Goal: Task Accomplishment & Management: Manage account settings

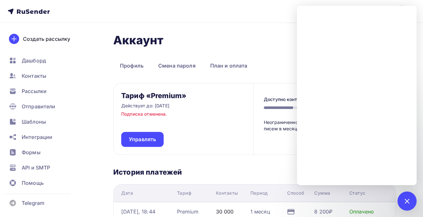
scroll to position [41, 0]
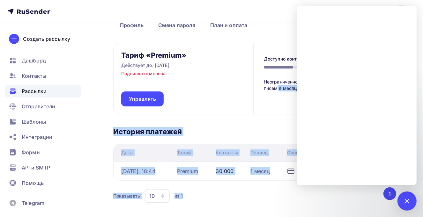
click at [36, 91] on span "Рассылки" at bounding box center [34, 91] width 25 height 8
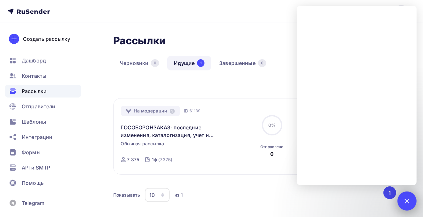
click at [411, 202] on div at bounding box center [407, 201] width 9 height 9
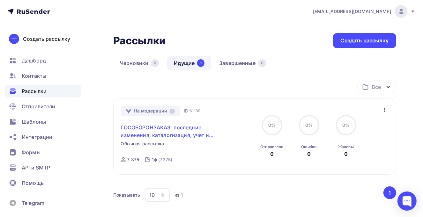
click at [147, 127] on link "ГОСОБОРОНЗАКАЗ: последние изменения, каталогизация, учет и контроль" at bounding box center [175, 131] width 109 height 15
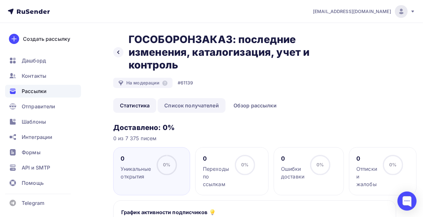
click at [195, 105] on link "Список получателей" at bounding box center [192, 105] width 68 height 15
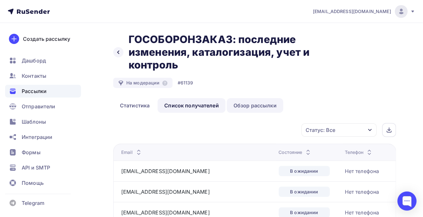
click at [242, 108] on link "Обзор рассылки" at bounding box center [255, 105] width 57 height 15
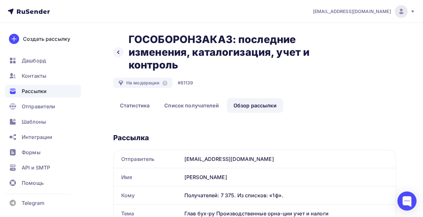
drag, startPoint x: 222, startPoint y: 177, endPoint x: 180, endPoint y: 178, distance: 41.8
click at [180, 178] on div "Имя [PERSON_NAME] Гл Бух" at bounding box center [255, 178] width 283 height 18
copy div "Имя [PERSON_NAME]"
